Goal: Information Seeking & Learning: Find specific fact

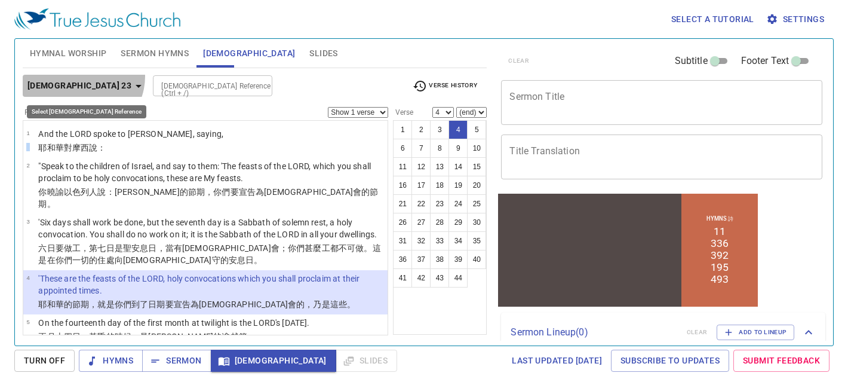
click at [82, 76] on button "[DEMOGRAPHIC_DATA] 23" at bounding box center [87, 86] width 128 height 22
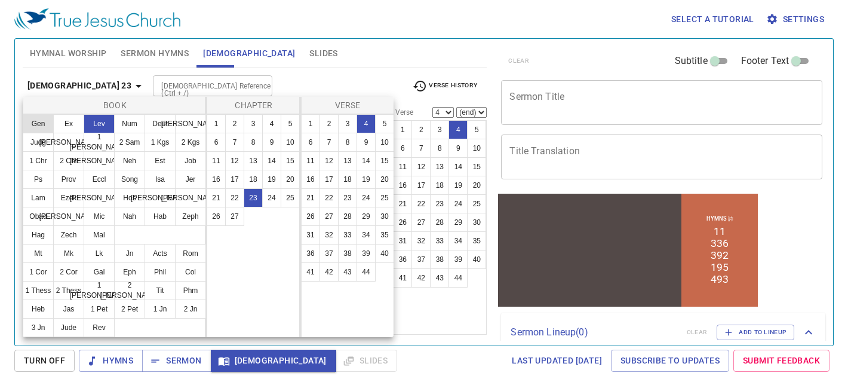
click at [44, 124] on button "Gen" at bounding box center [38, 123] width 31 height 19
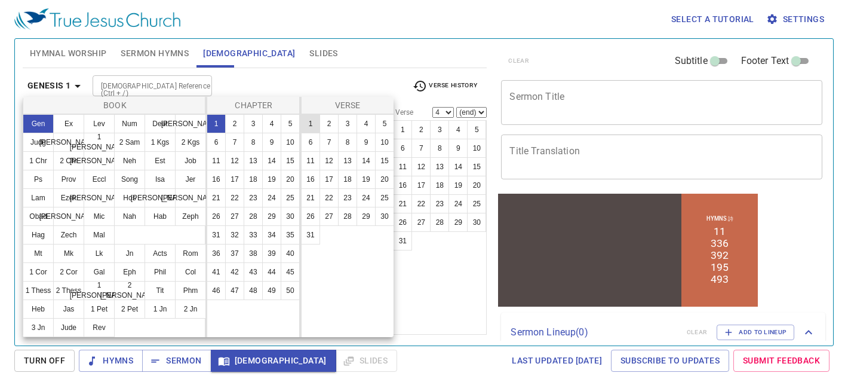
click at [305, 118] on button "1" at bounding box center [310, 123] width 19 height 19
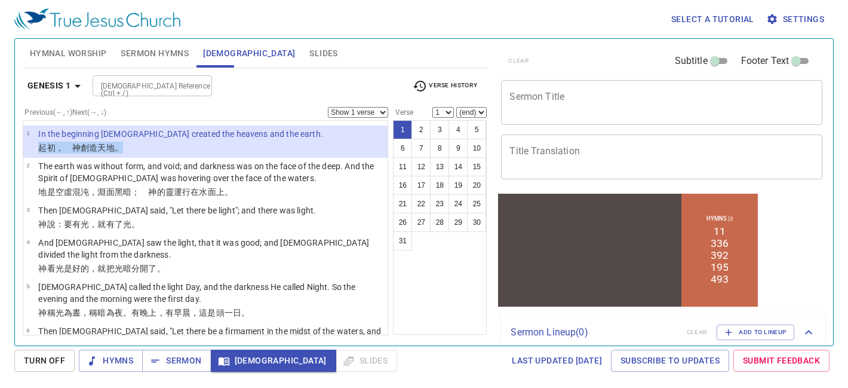
drag, startPoint x: 144, startPoint y: 150, endPoint x: 36, endPoint y: 149, distance: 108.1
click at [36, 149] on tr "﻿起初 ，　[DEMOGRAPHIC_DATA] 創造 天 地 。" at bounding box center [174, 149] width 297 height 14
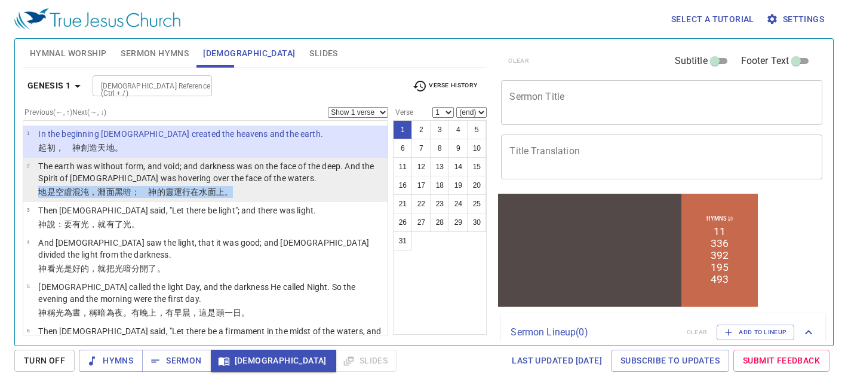
drag, startPoint x: 254, startPoint y: 190, endPoint x: 38, endPoint y: 190, distance: 216.2
click at [38, 190] on tr "地 是 空虛 混沌 ，淵 面 黑暗 ；　[DEMOGRAPHIC_DATA] 的靈 運行 在水 面 上 。" at bounding box center [205, 193] width 358 height 14
select select "2"
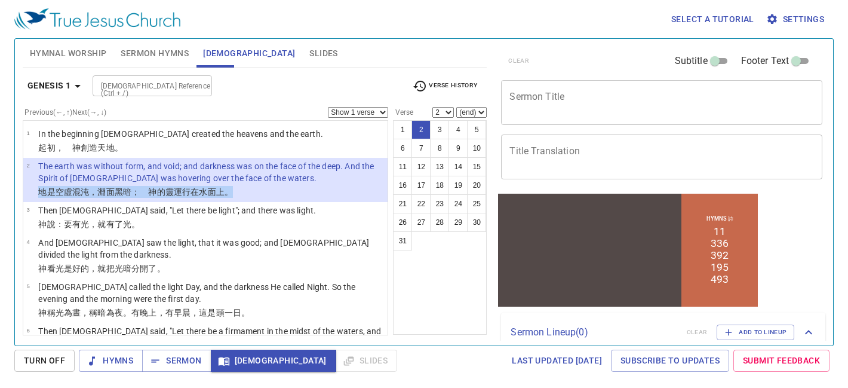
copy tr "地 是 空虛 混沌 ，淵 面 黑暗 ；　[DEMOGRAPHIC_DATA] 的靈 運行 在水 面 上 。"
